Goal: Obtain resource: Download file/media

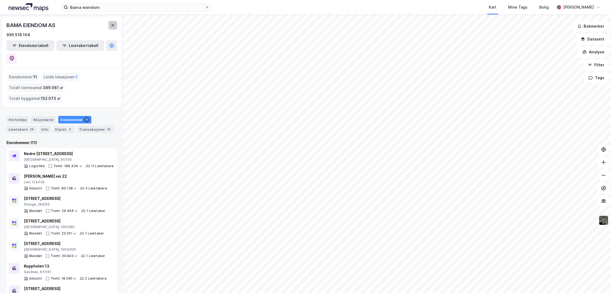
click at [113, 27] on icon at bounding box center [113, 25] width 4 height 4
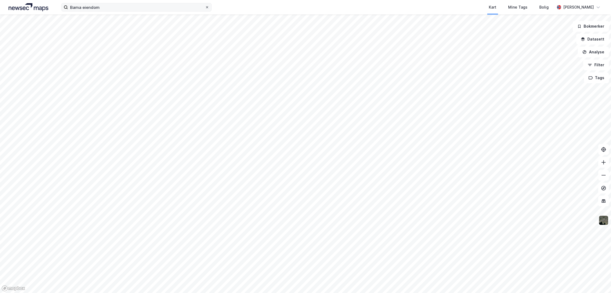
click at [206, 8] on icon at bounding box center [206, 7] width 3 height 3
click at [205, 8] on input "Bama eiendom" at bounding box center [136, 7] width 137 height 8
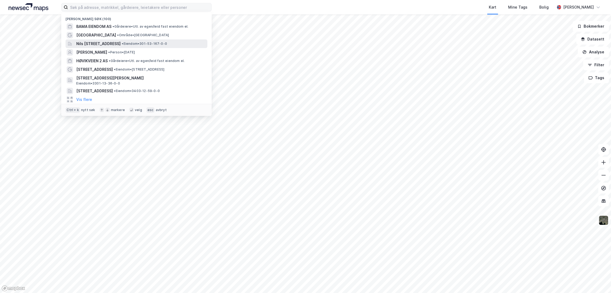
click at [121, 42] on span "Nils [STREET_ADDRESS]" at bounding box center [98, 44] width 44 height 6
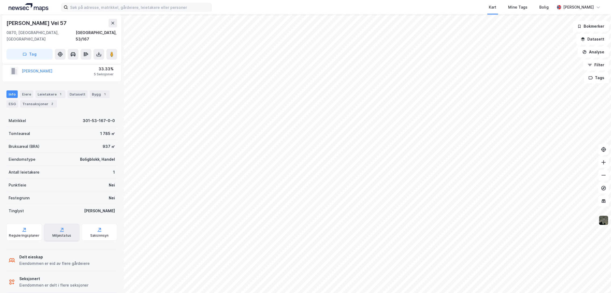
scroll to position [42, 0]
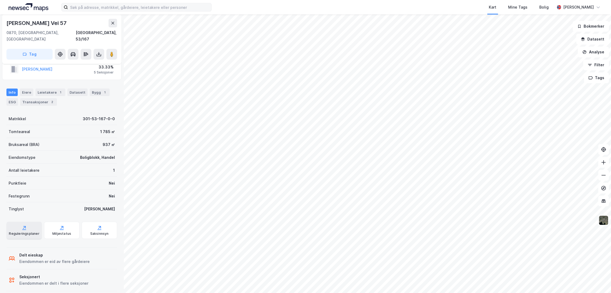
click at [28, 223] on div "Reguleringsplaner" at bounding box center [23, 230] width 35 height 17
click at [102, 50] on button at bounding box center [98, 54] width 11 height 11
click at [92, 71] on div "Last ned matrikkelrapport" at bounding box center [79, 73] width 44 height 4
click at [102, 82] on div "Info [PERSON_NAME] 1 Datasett Bygg 1 ESG Transaksjoner 2" at bounding box center [62, 95] width 124 height 26
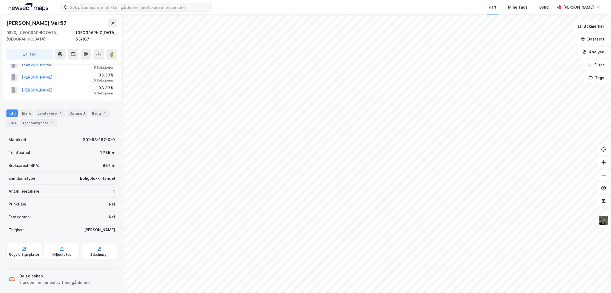
scroll to position [0, 0]
